Goal: Transaction & Acquisition: Book appointment/travel/reservation

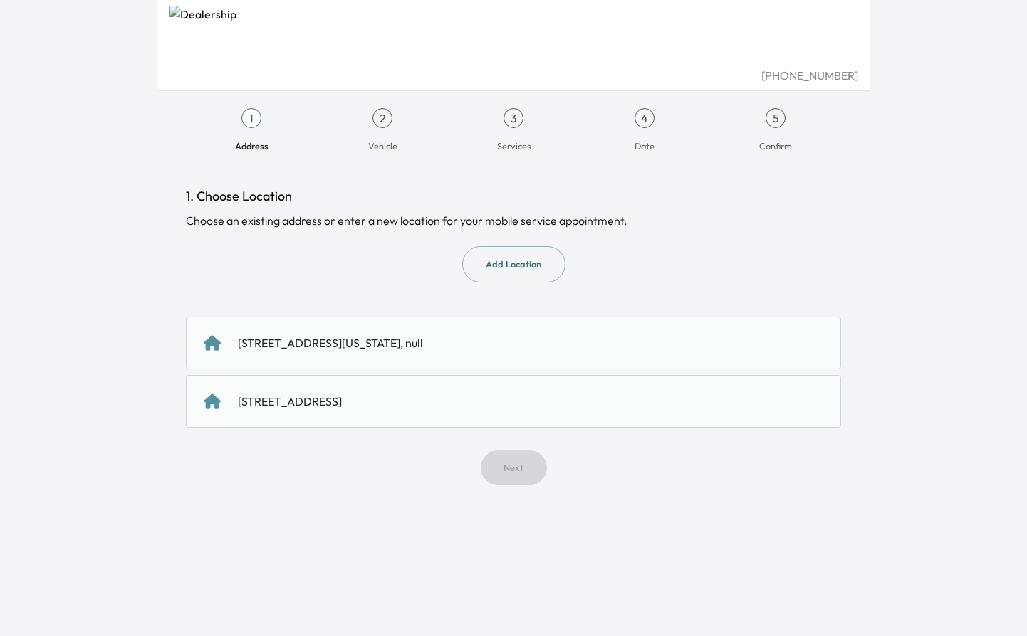
click at [377, 342] on div "[STREET_ADDRESS][US_STATE], null" at bounding box center [330, 343] width 185 height 17
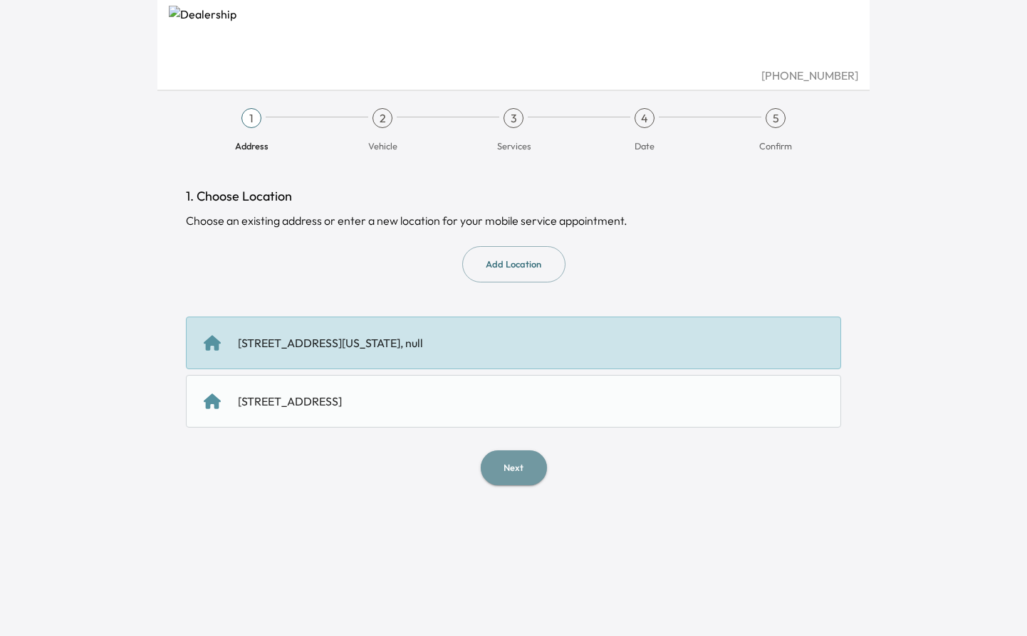
click at [509, 466] on button "Next" at bounding box center [514, 468] width 66 height 35
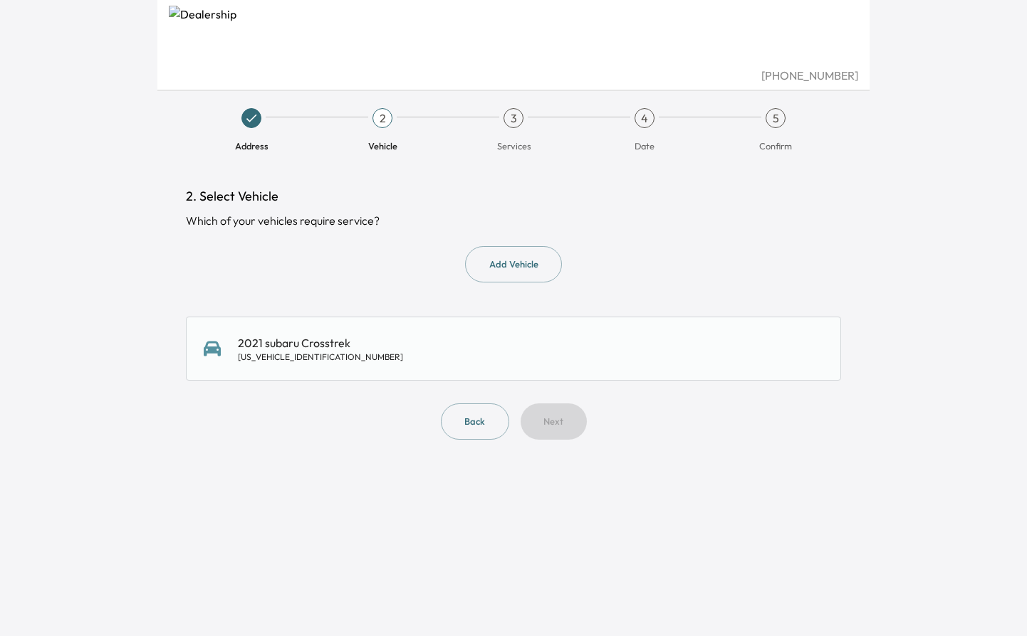
click at [310, 357] on div "[US_VEHICLE_IDENTIFICATION_NUMBER]" at bounding box center [320, 357] width 165 height 11
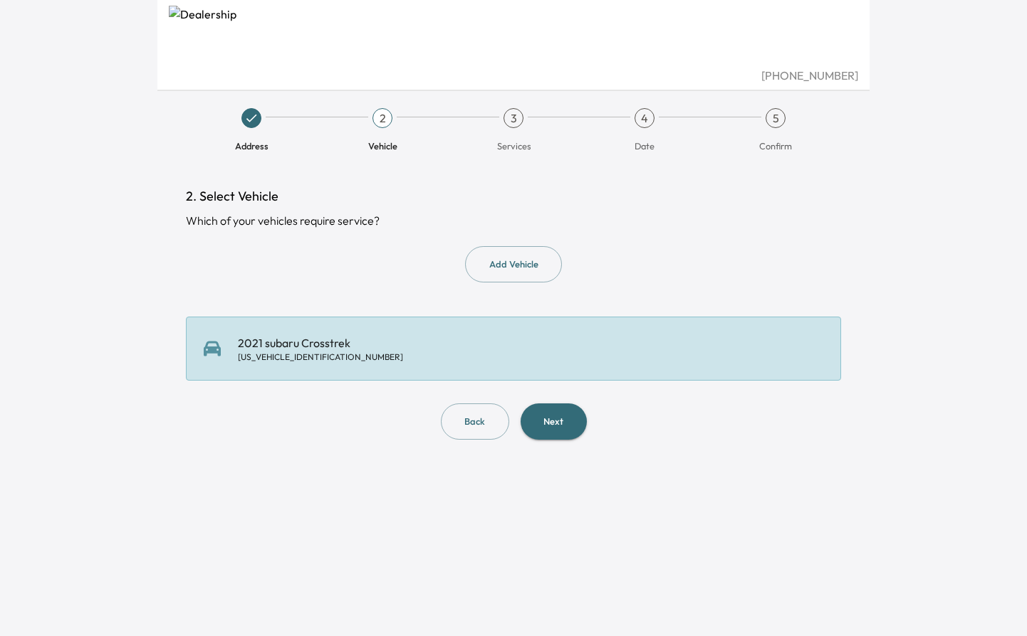
click at [545, 421] on button "Next" at bounding box center [553, 422] width 66 height 36
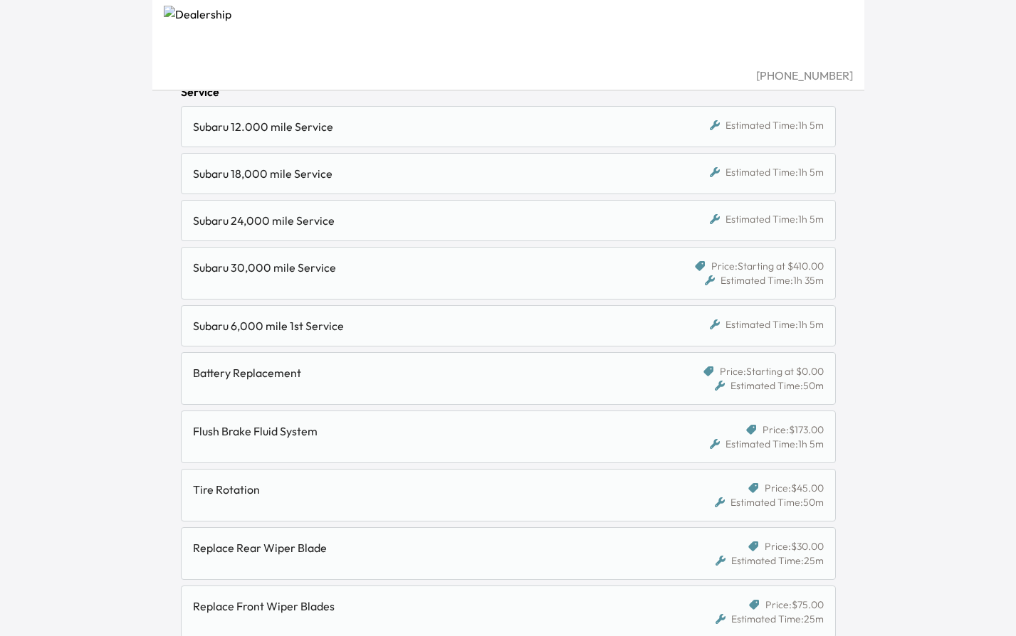
scroll to position [184, 0]
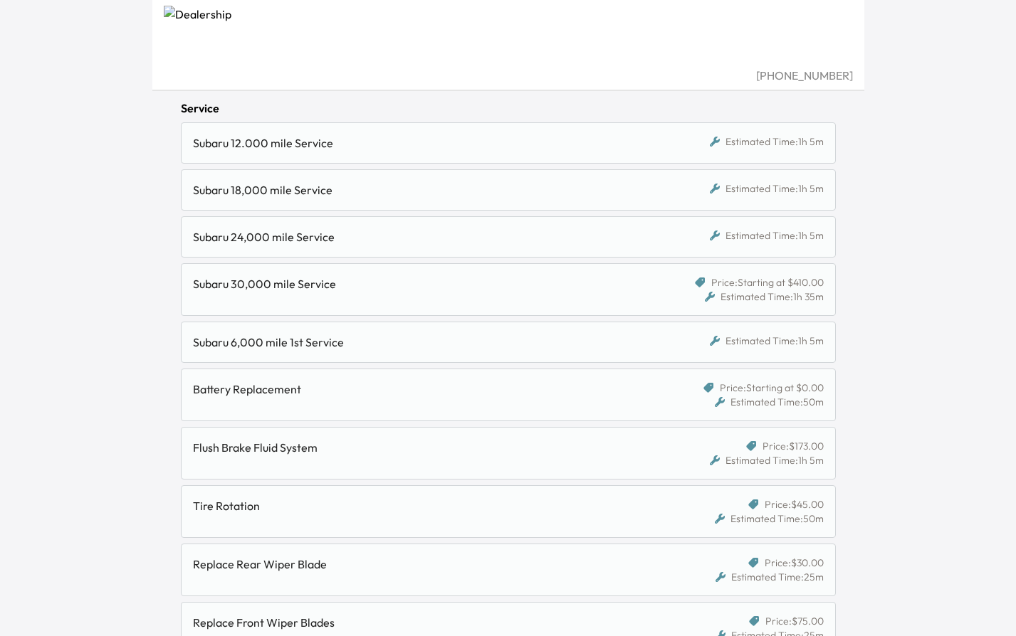
click at [305, 281] on div "Subaru 30,000 mile Service" at bounding box center [424, 284] width 462 height 17
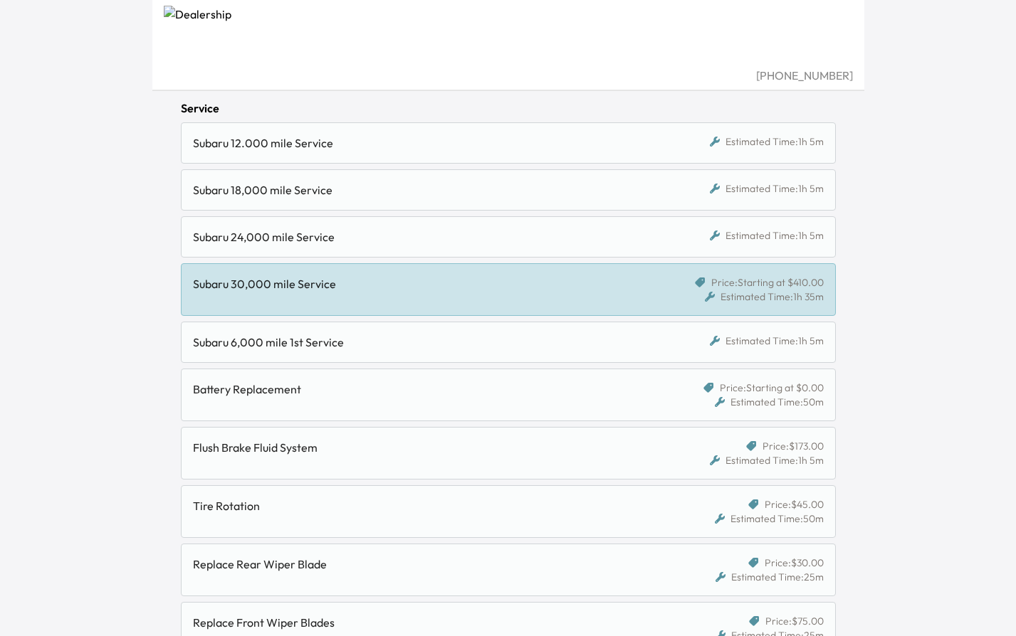
click at [305, 281] on div "Subaru 30,000 mile Service" at bounding box center [424, 284] width 462 height 17
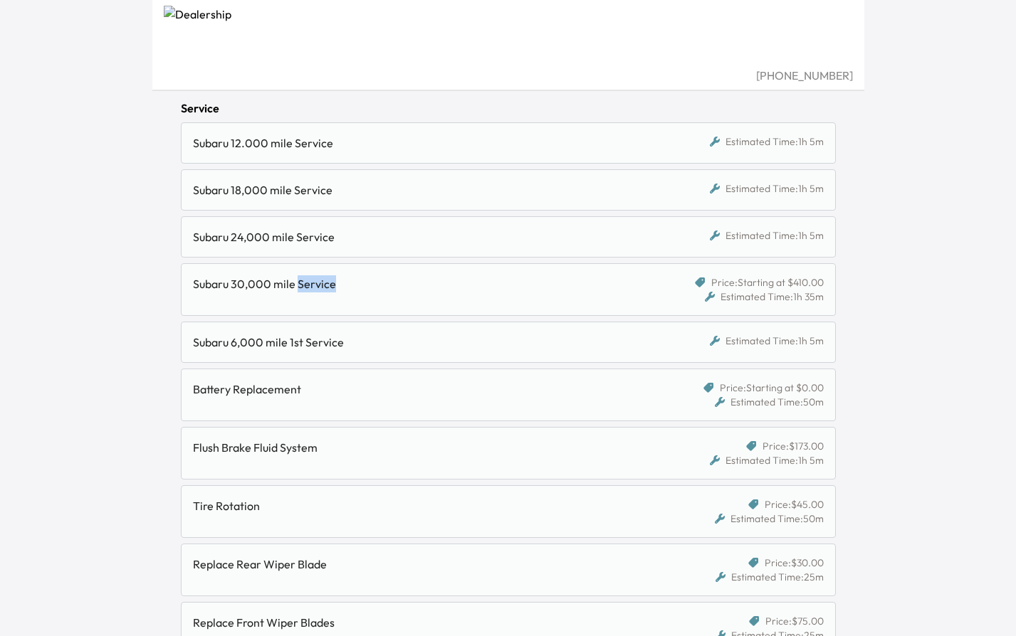
click at [305, 281] on div "Subaru 30,000 mile Service" at bounding box center [424, 284] width 462 height 17
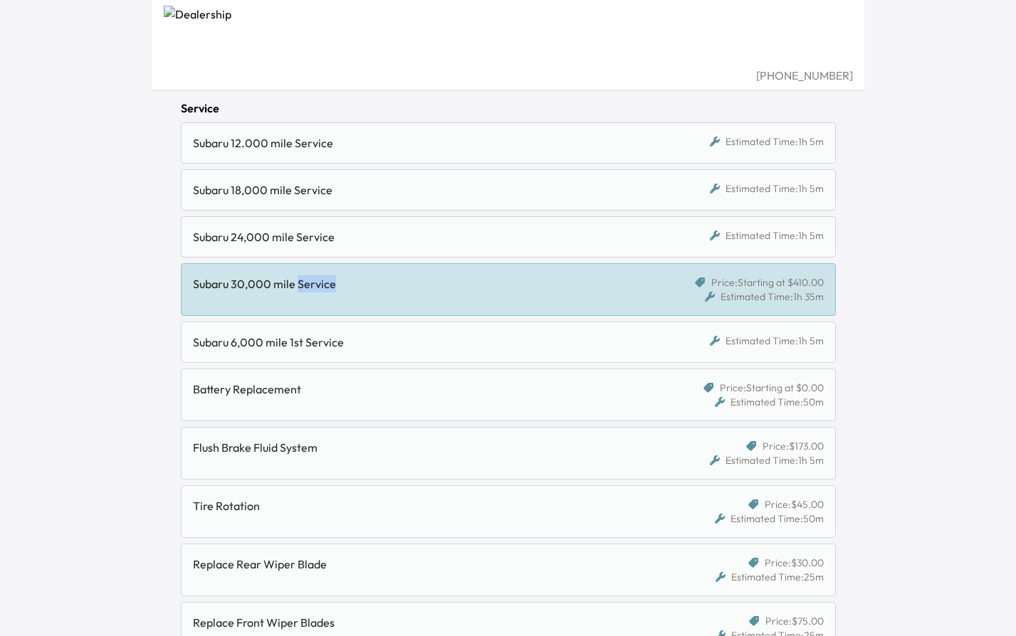
scroll to position [382, 0]
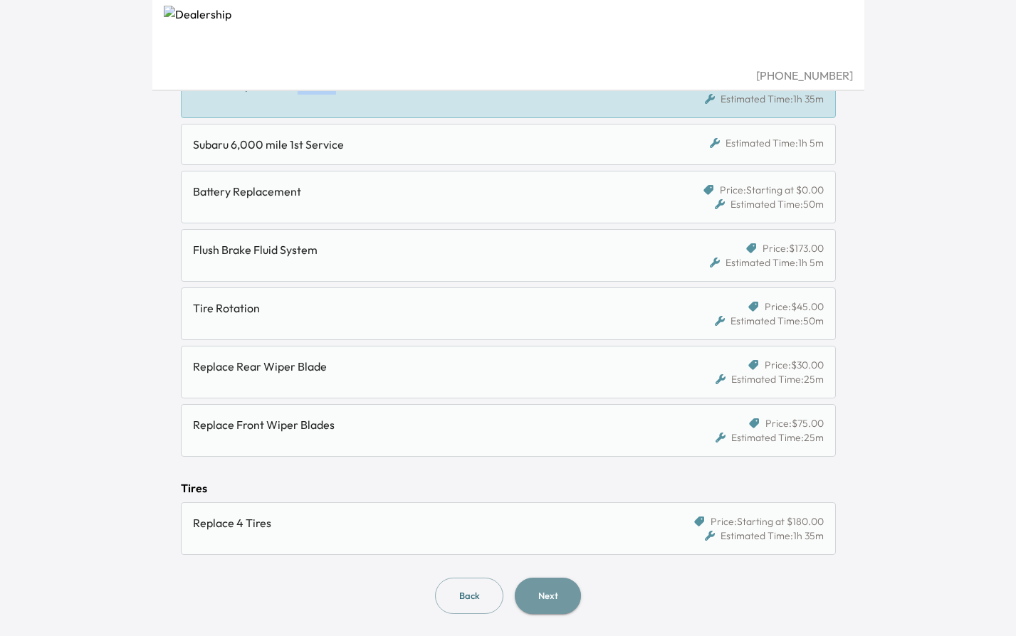
click at [550, 601] on button "Next" at bounding box center [548, 596] width 66 height 36
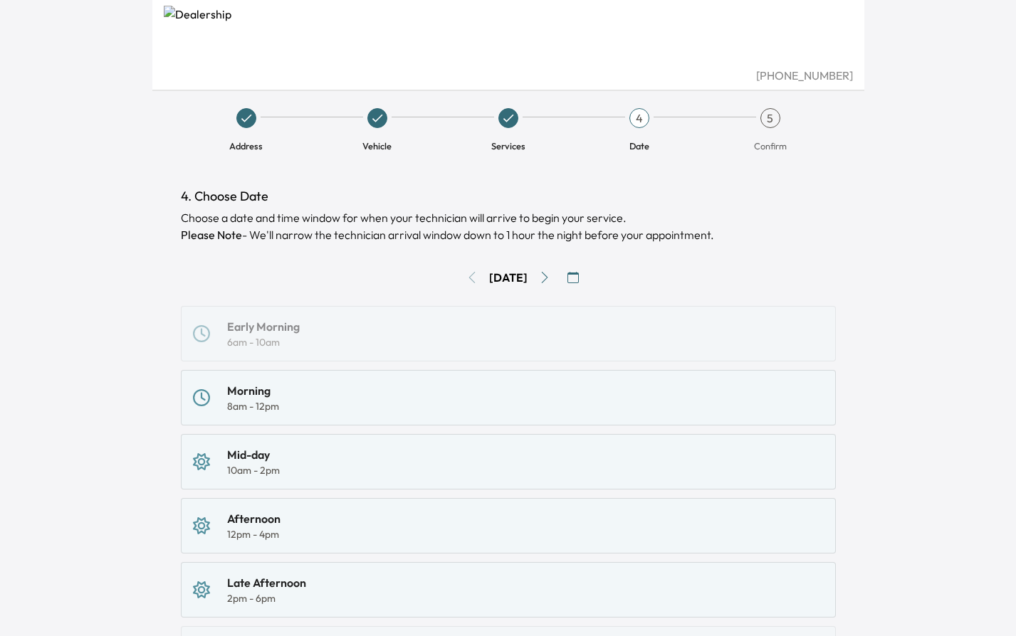
click at [463, 280] on div "[DATE]" at bounding box center [508, 277] width 655 height 23
click at [550, 279] on icon "Go to next day" at bounding box center [544, 277] width 11 height 11
click at [347, 408] on div "Morning 8am - 12pm" at bounding box center [508, 397] width 631 height 31
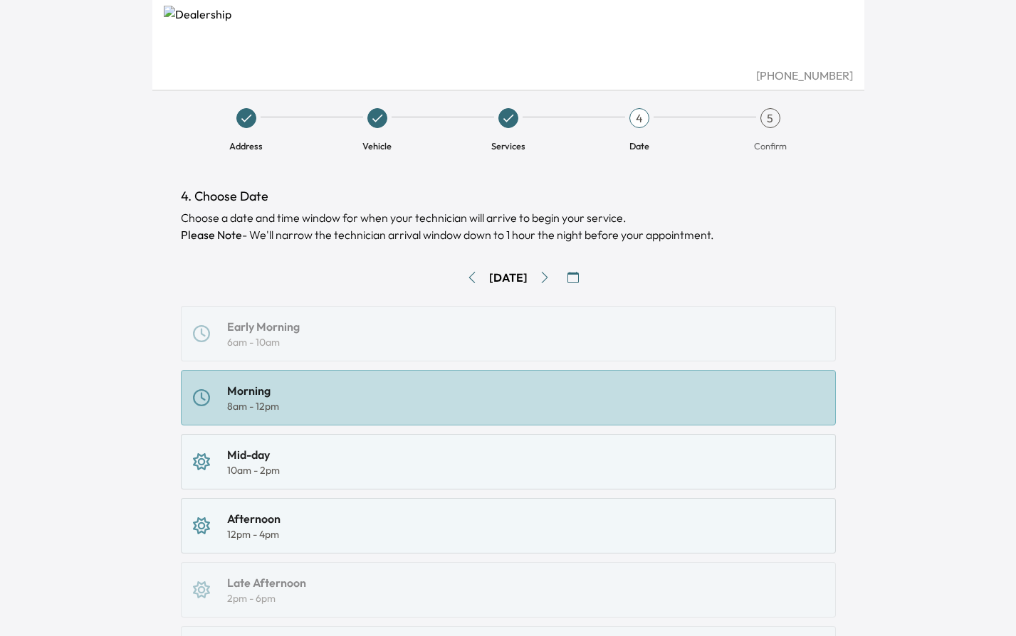
scroll to position [231, 0]
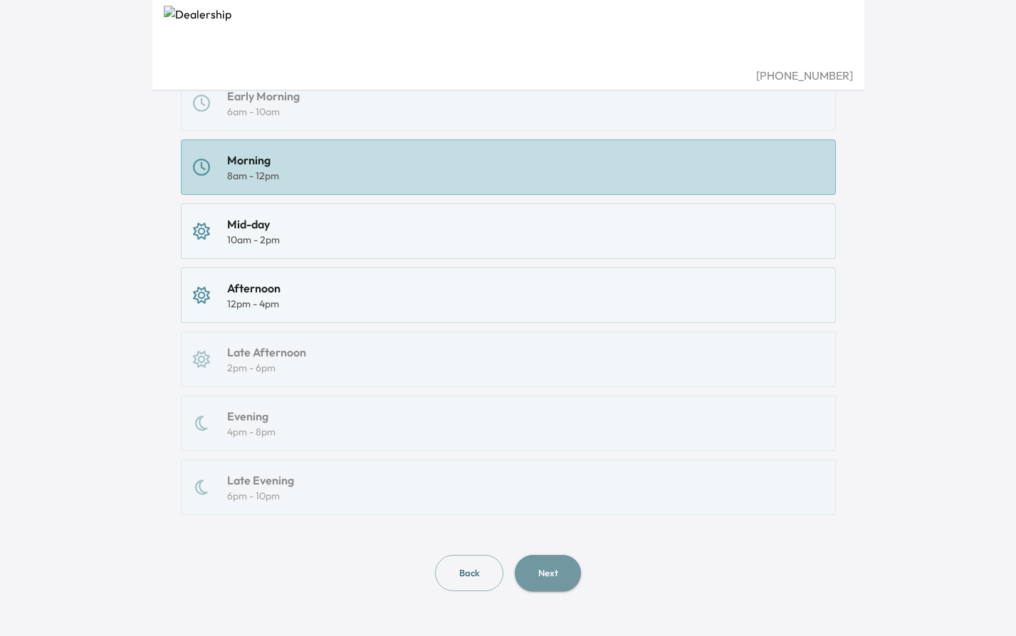
click at [567, 572] on button "Next" at bounding box center [548, 573] width 66 height 36
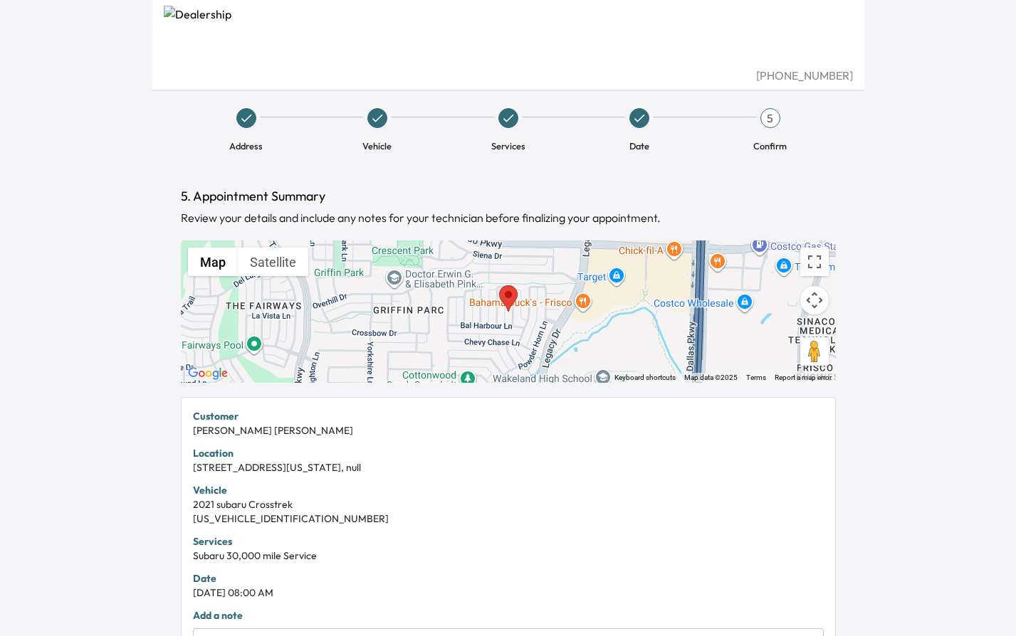
scroll to position [251, 0]
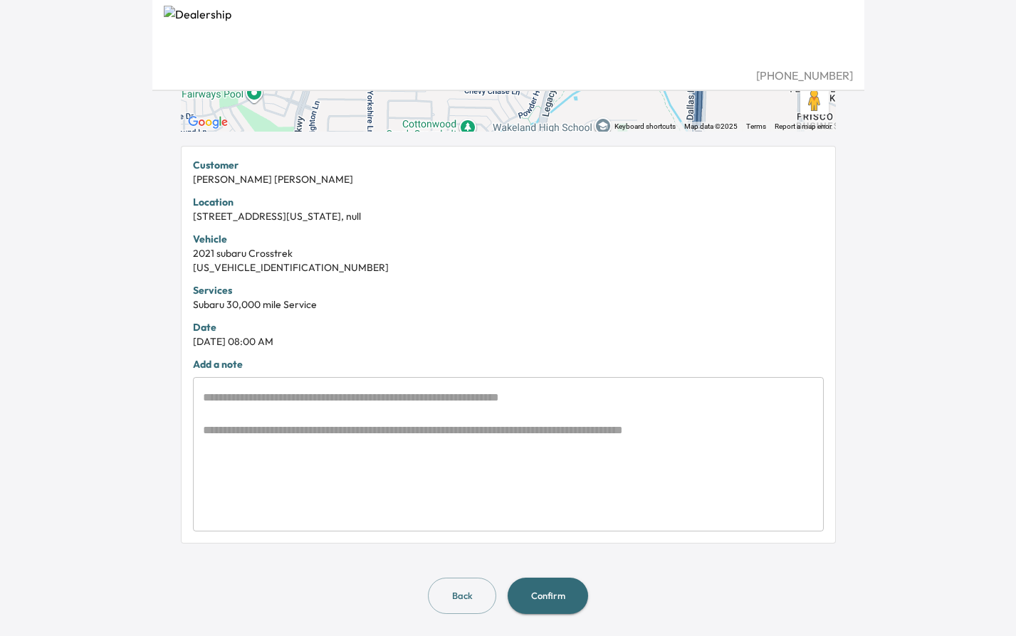
click at [475, 594] on button "Back" at bounding box center [462, 596] width 68 height 36
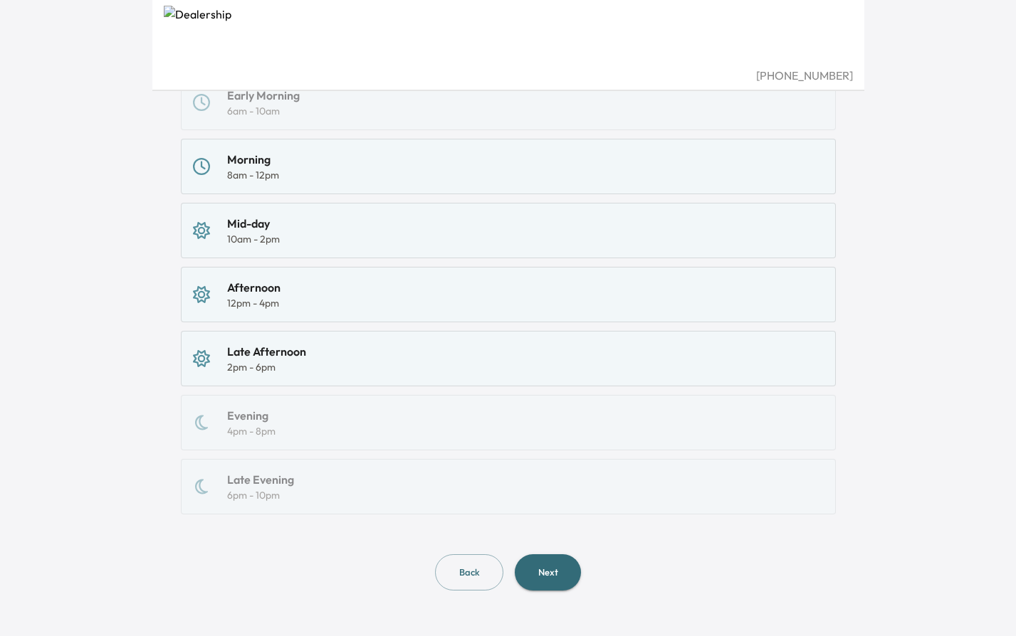
scroll to position [231, 0]
click at [479, 577] on button "Back" at bounding box center [469, 573] width 68 height 36
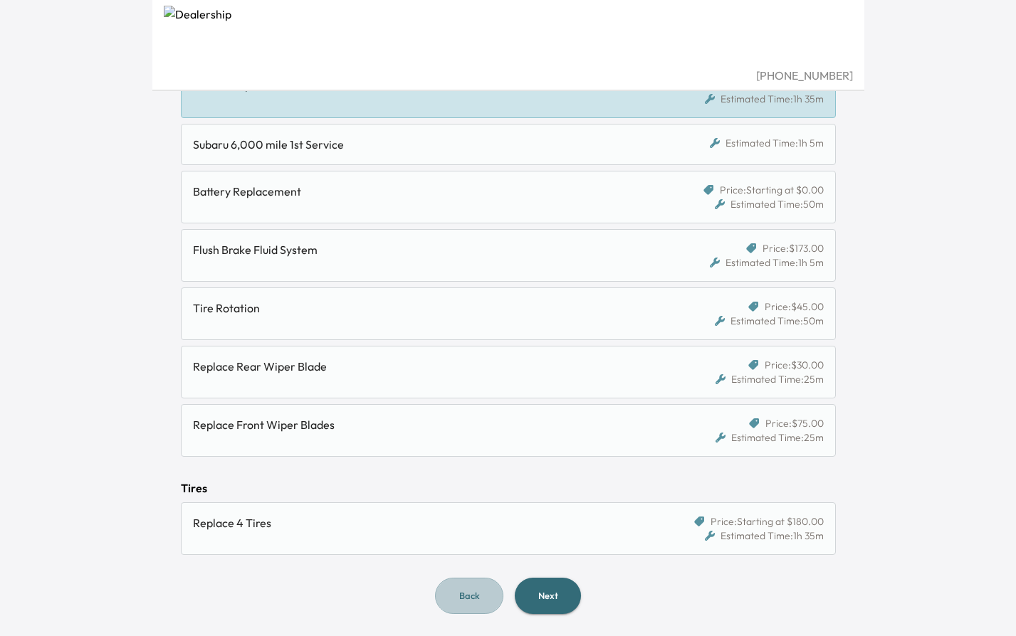
click at [472, 606] on button "Back" at bounding box center [469, 596] width 68 height 36
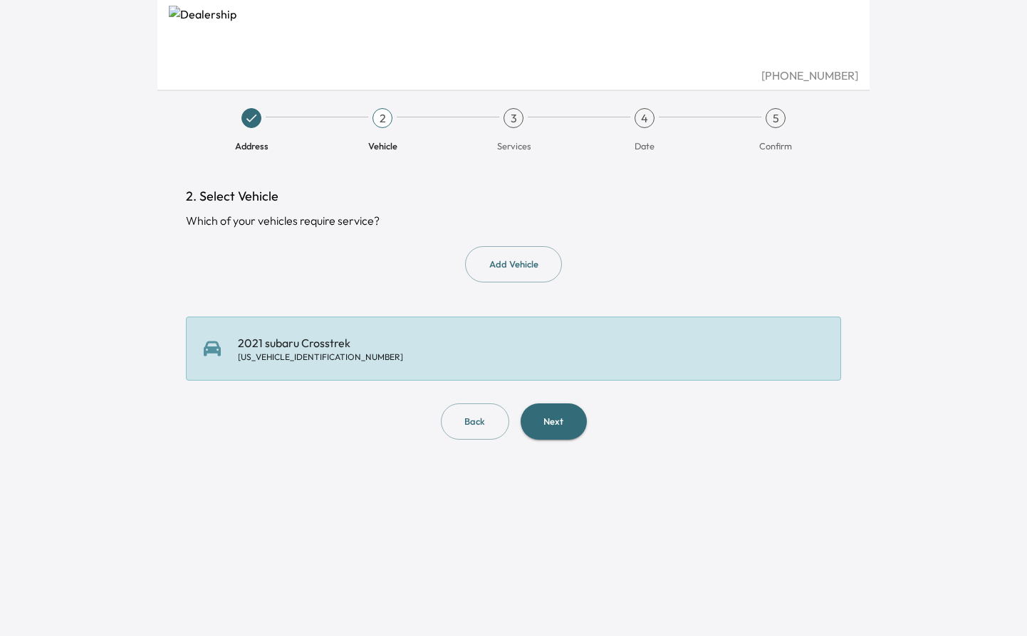
click at [575, 436] on button "Next" at bounding box center [553, 422] width 66 height 36
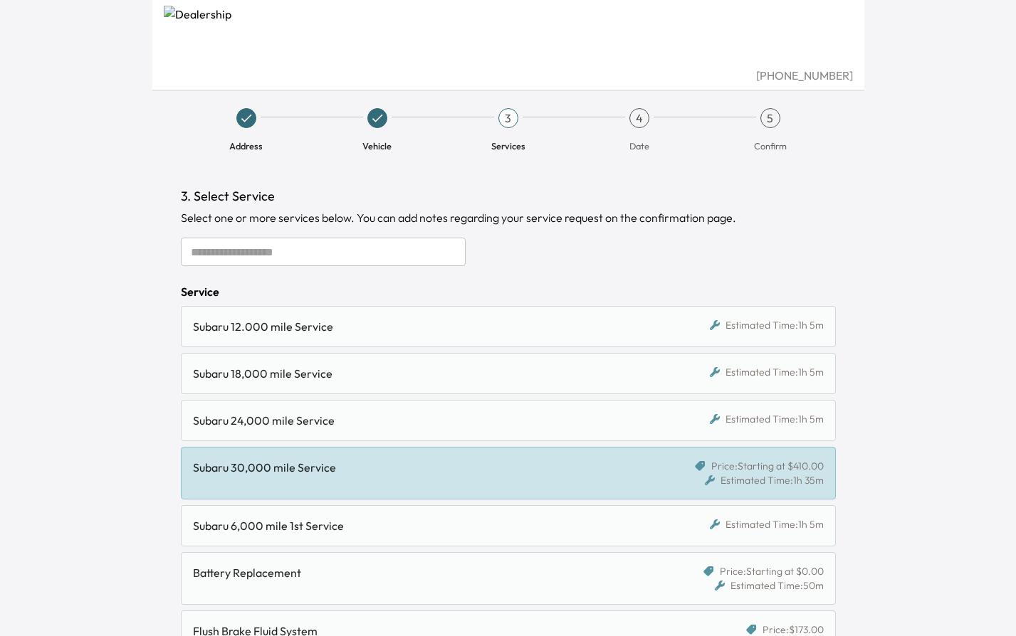
scroll to position [112, 0]
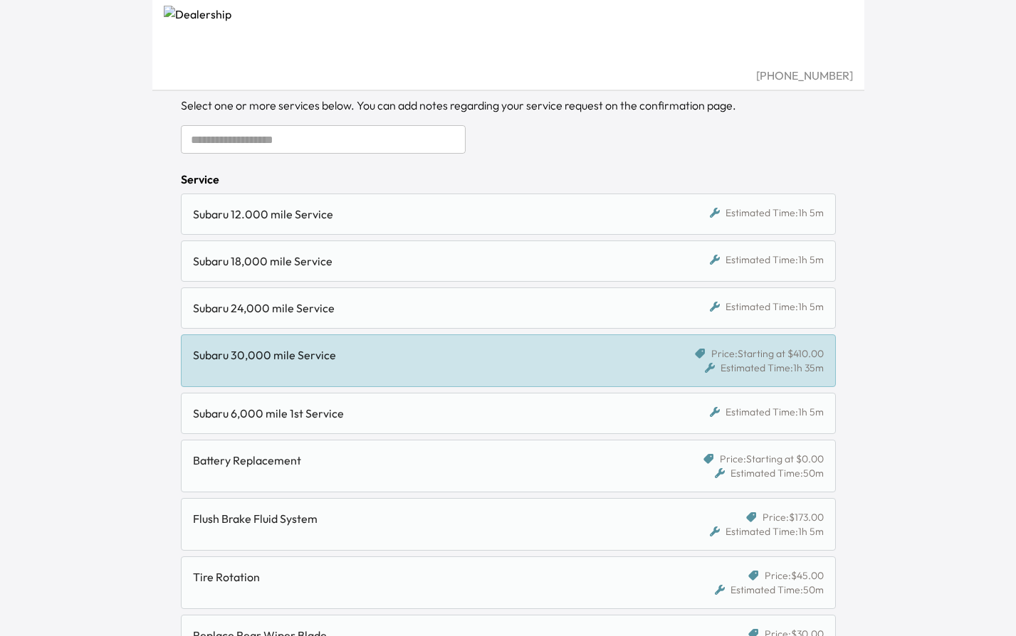
click at [372, 311] on div "Subaru 24,000 mile Service" at bounding box center [424, 308] width 462 height 17
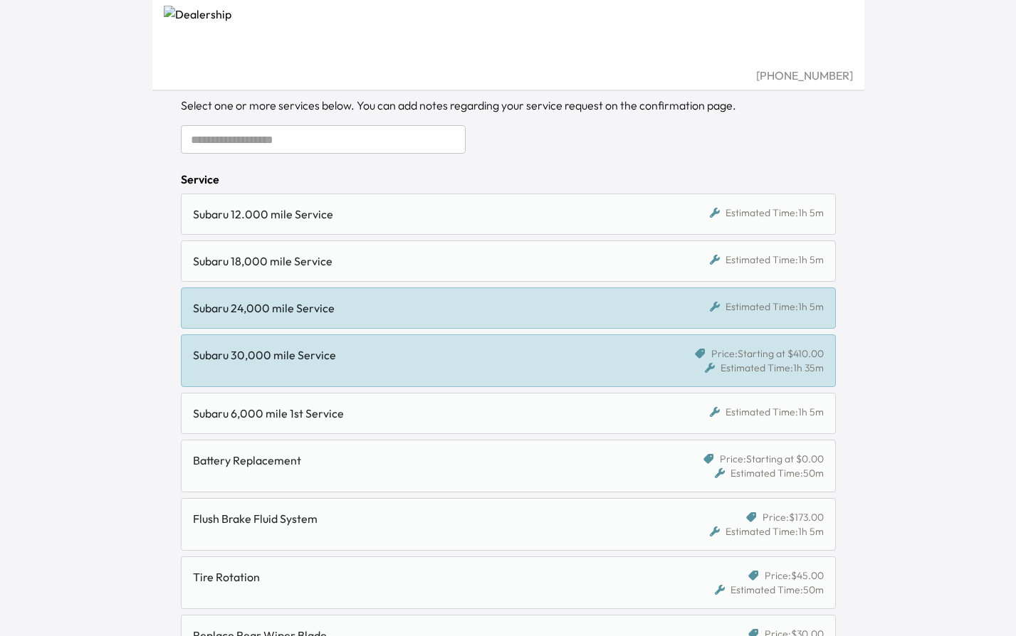
click at [374, 357] on div "Subaru 30,000 mile Service" at bounding box center [424, 355] width 462 height 17
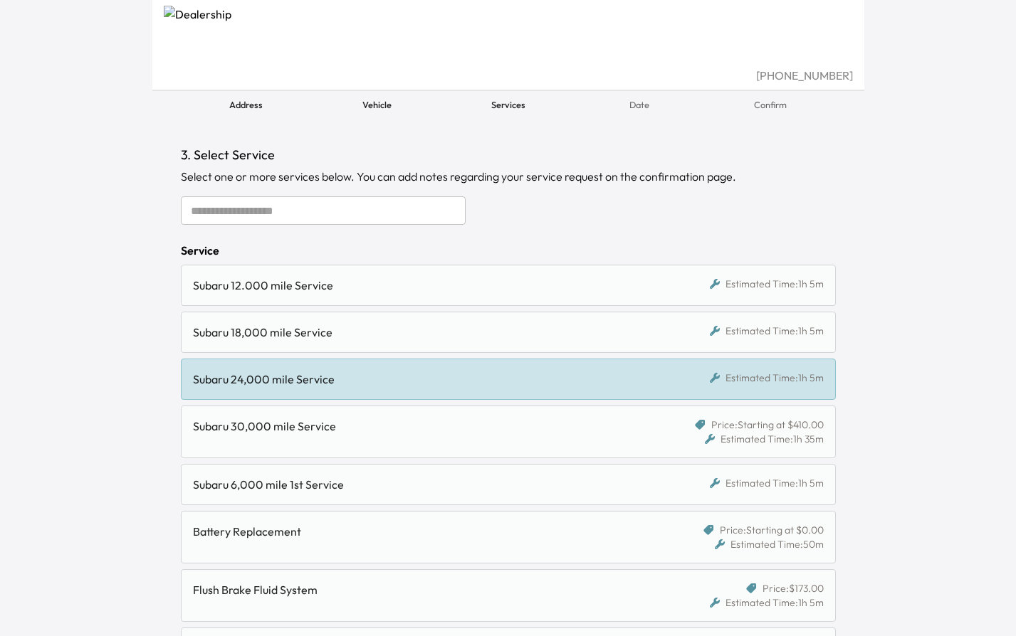
scroll to position [0, 0]
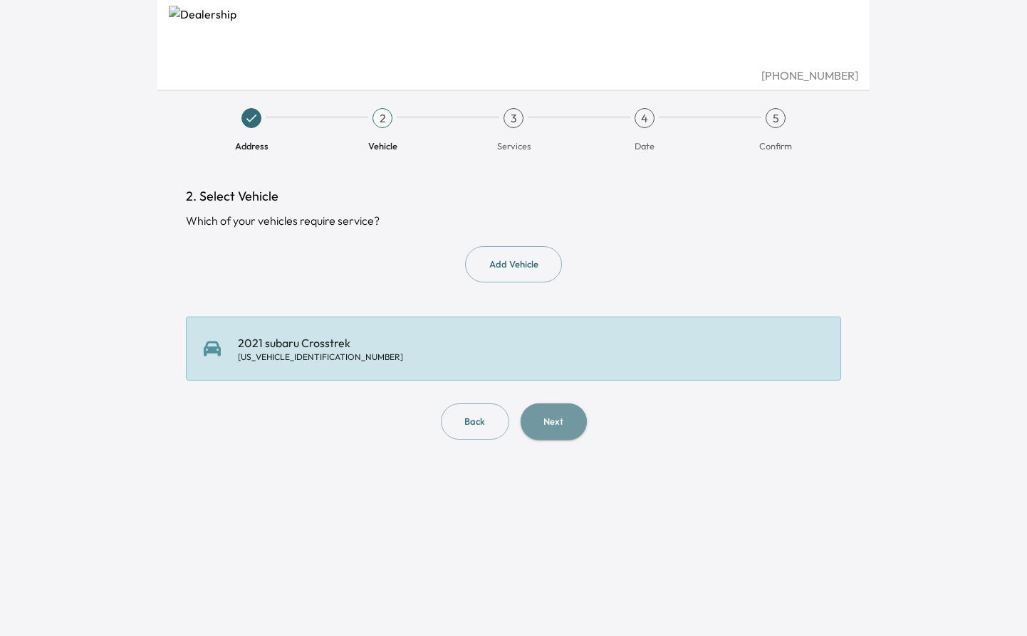
click at [548, 416] on button "Next" at bounding box center [553, 422] width 66 height 36
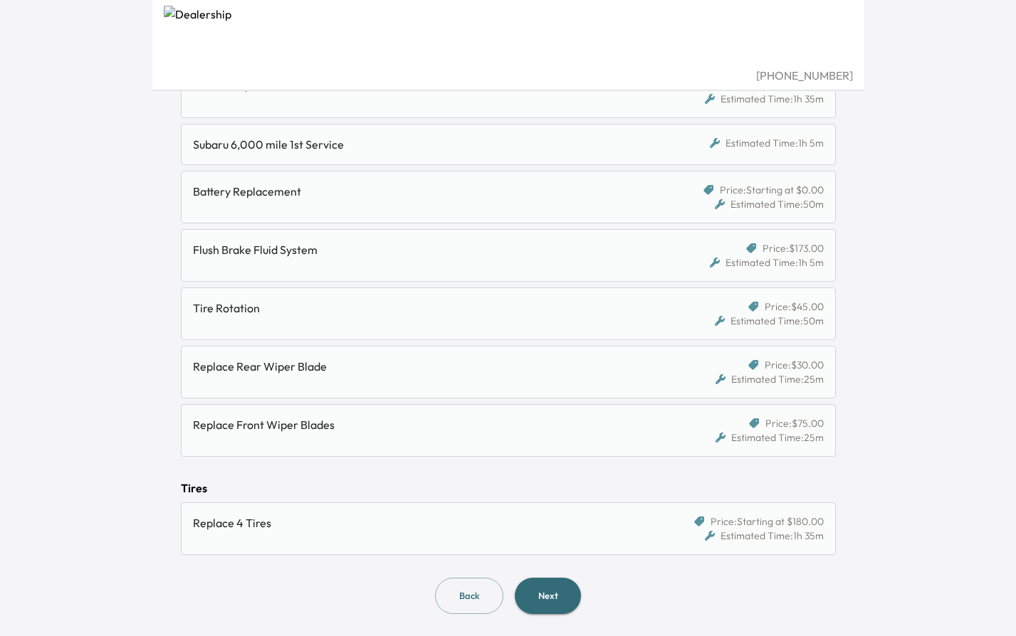
scroll to position [136, 0]
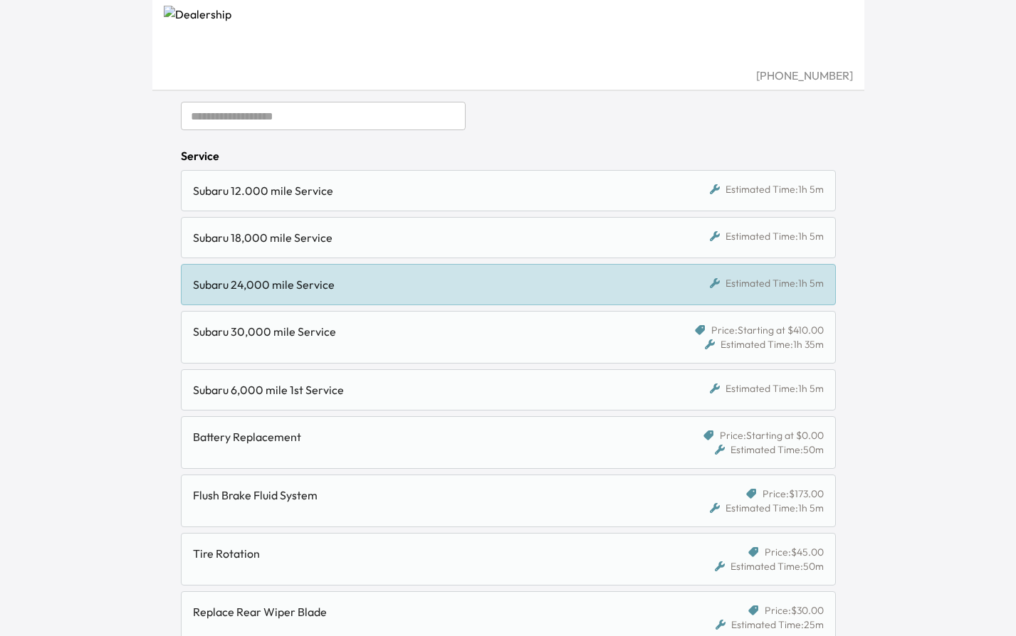
click at [474, 349] on div "Subaru 30,000 mile Service" at bounding box center [429, 337] width 473 height 28
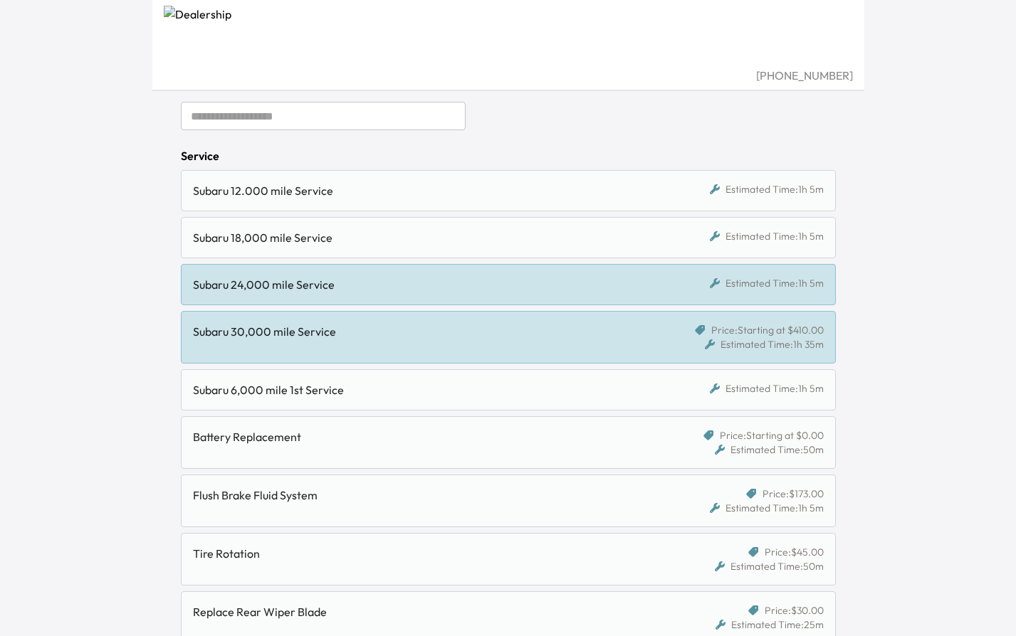
click at [511, 284] on div "Subaru 24,000 mile Service" at bounding box center [424, 284] width 462 height 17
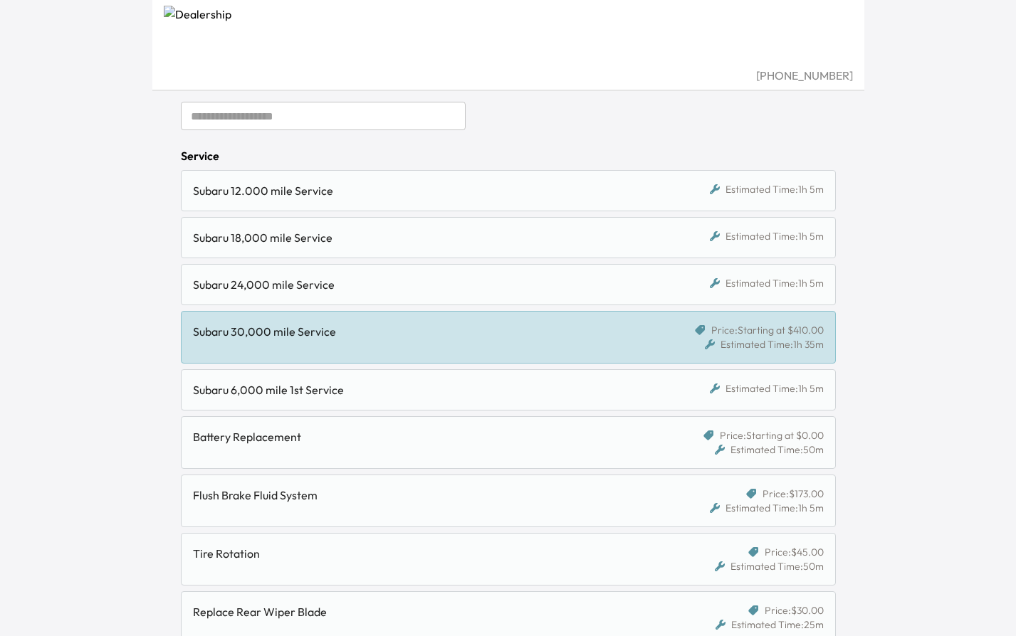
scroll to position [382, 0]
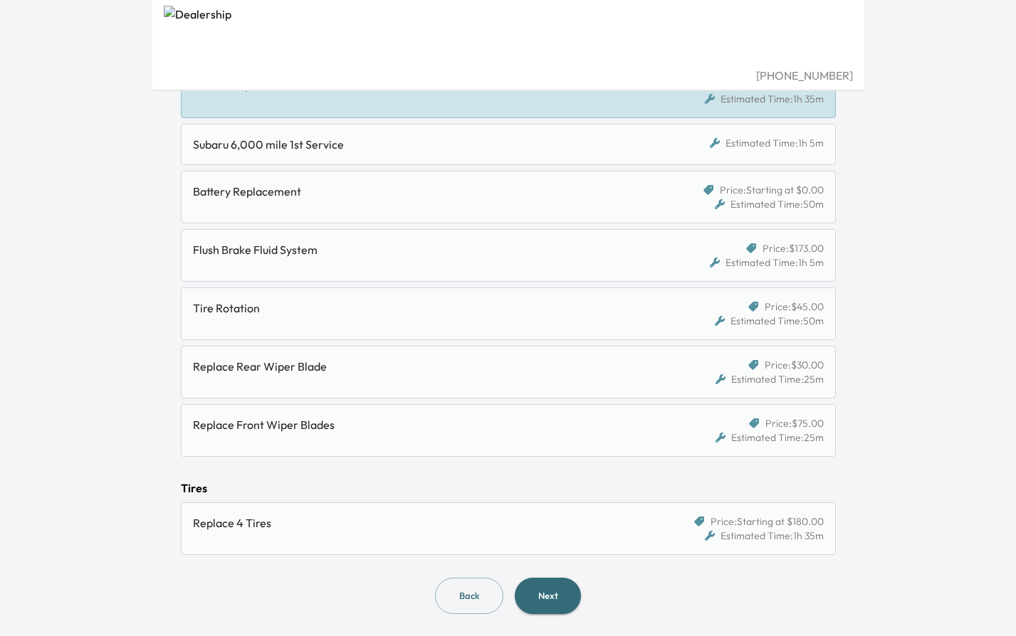
click at [543, 587] on button "Next" at bounding box center [548, 596] width 66 height 36
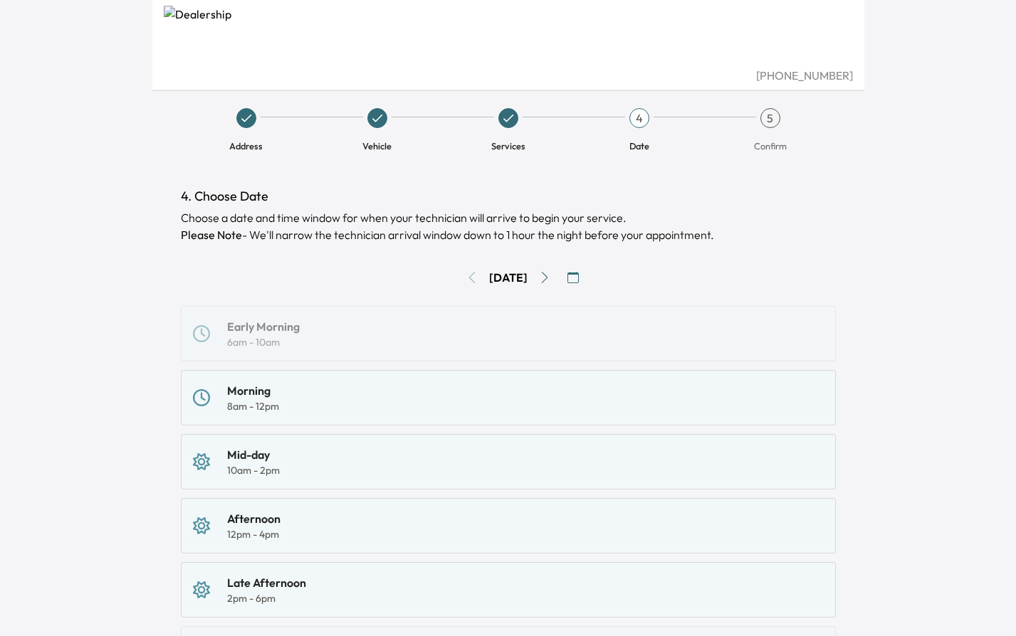
click at [426, 379] on div "Morning 8am - 12pm" at bounding box center [508, 398] width 655 height 56
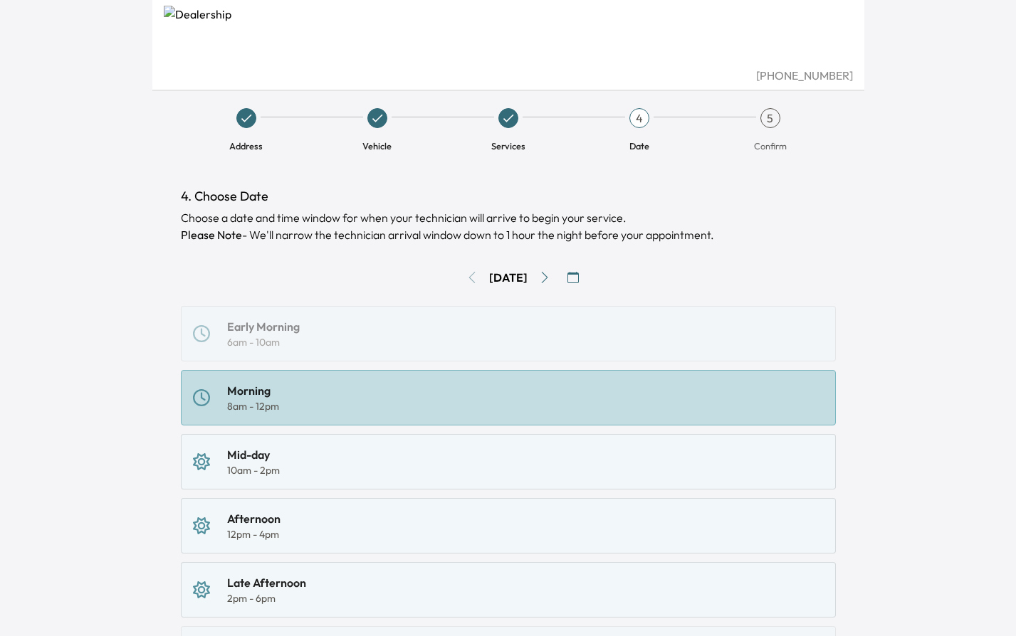
click at [550, 281] on icon "Go to next day" at bounding box center [544, 277] width 11 height 11
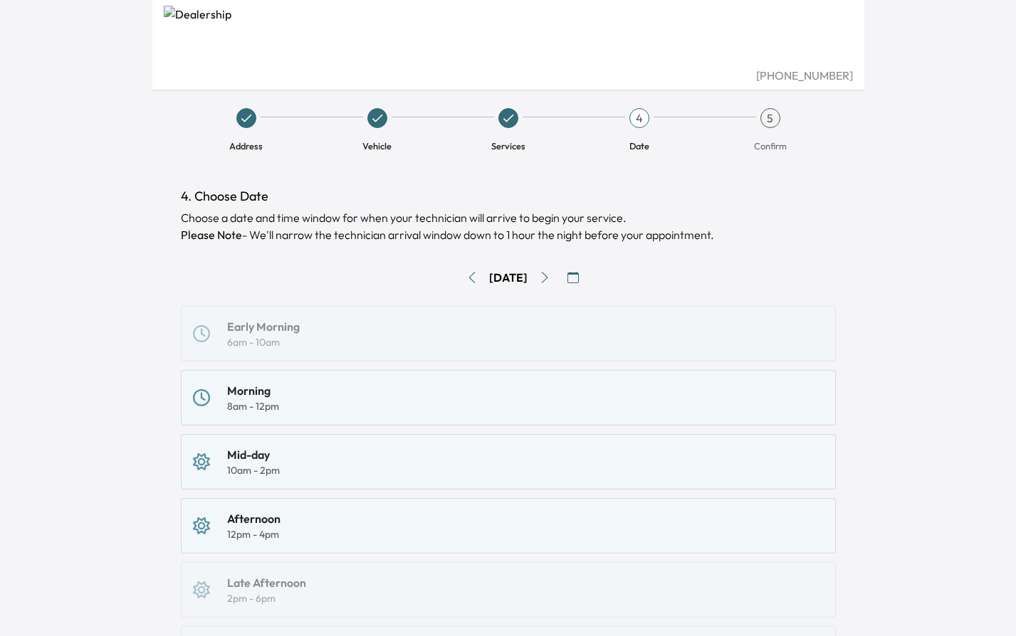
click at [374, 388] on div "Morning 8am - 12pm" at bounding box center [508, 397] width 631 height 31
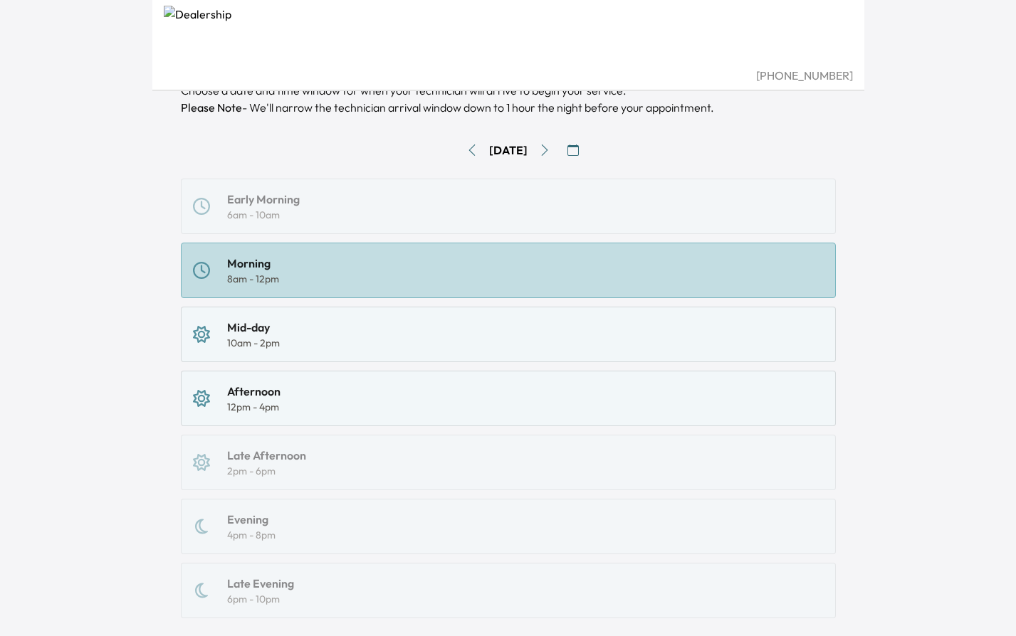
scroll to position [231, 0]
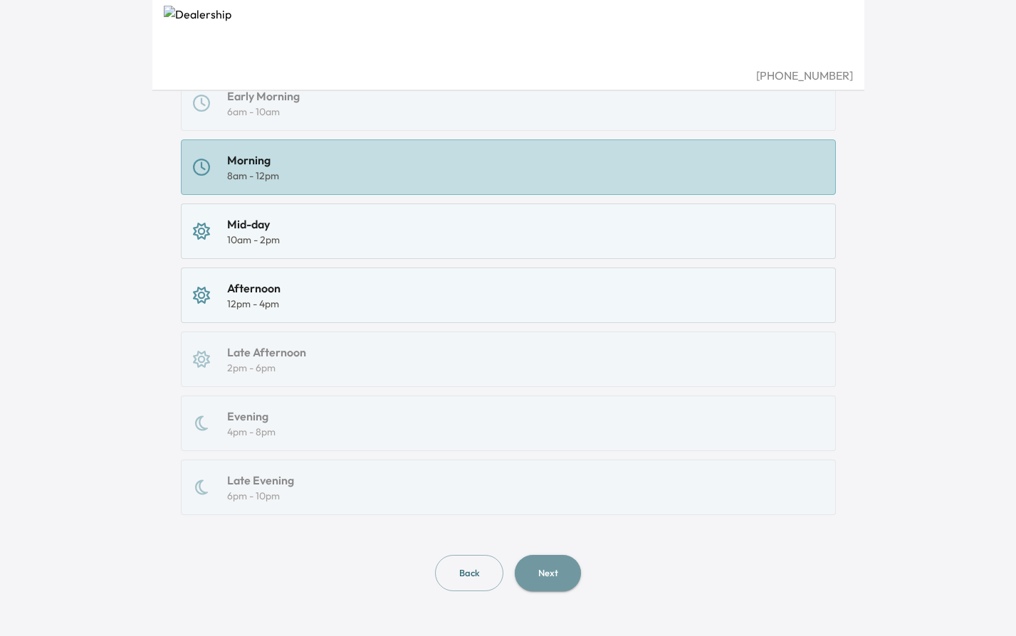
click at [547, 575] on button "Next" at bounding box center [548, 573] width 66 height 36
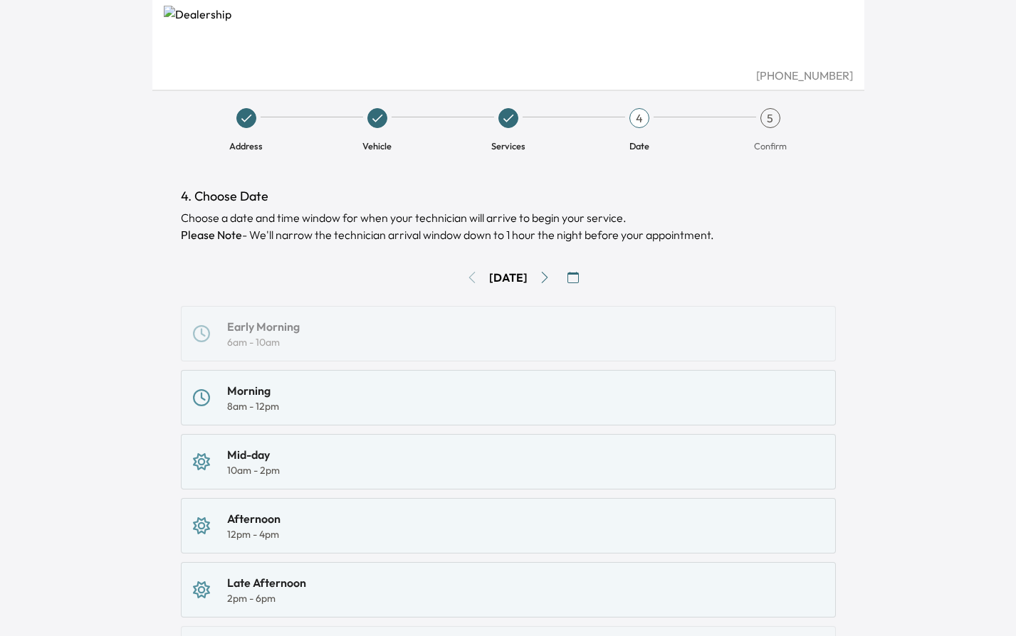
scroll to position [231, 0]
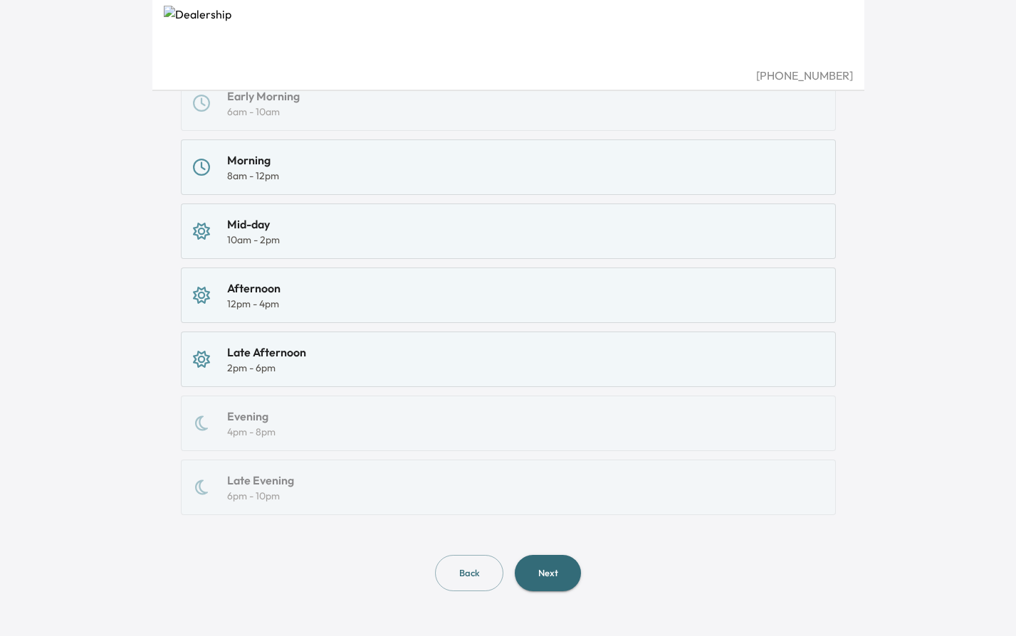
click at [476, 574] on button "Back" at bounding box center [469, 573] width 68 height 36
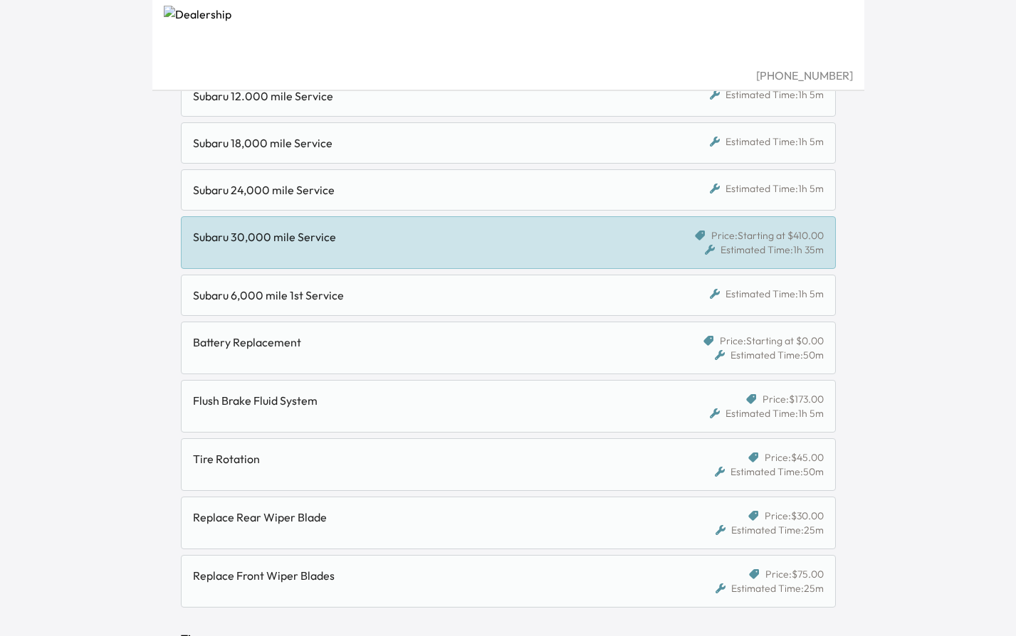
scroll to position [382, 0]
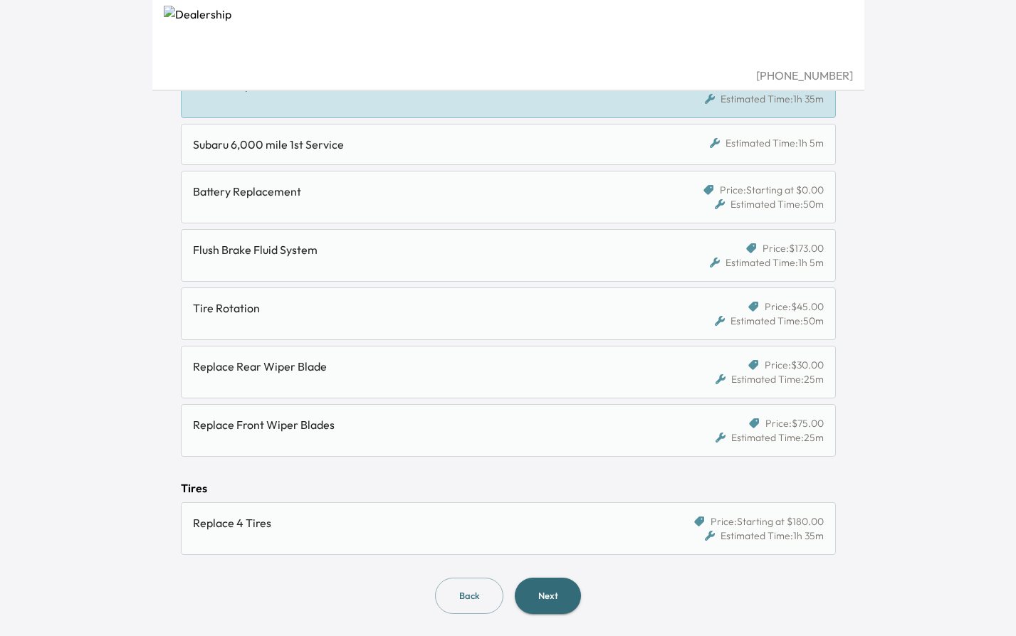
click at [467, 587] on button "Back" at bounding box center [469, 596] width 68 height 36
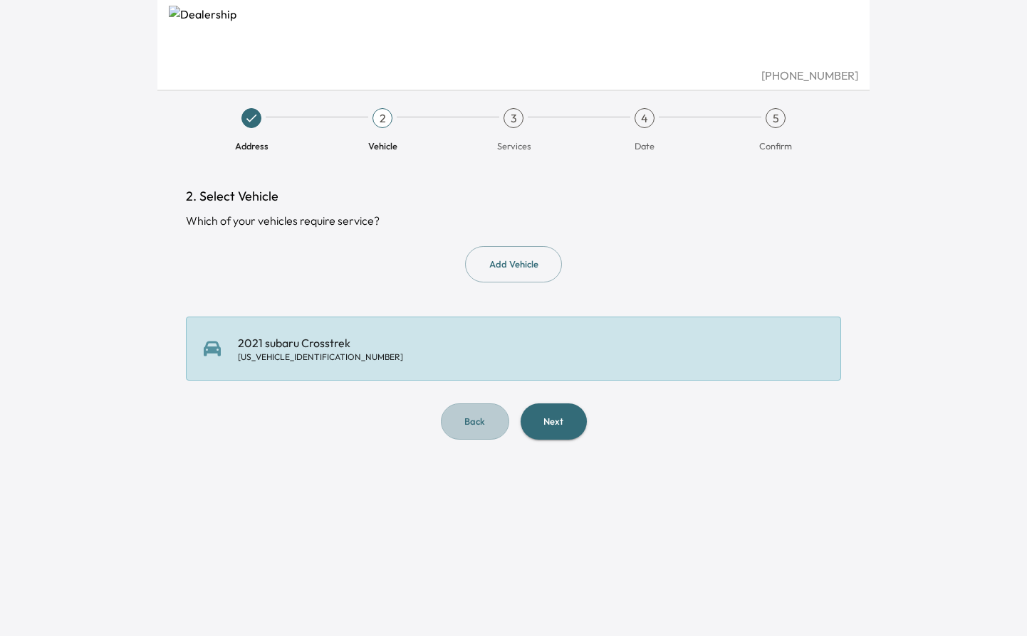
click at [461, 428] on button "Back" at bounding box center [475, 422] width 68 height 36
